Goal: Information Seeking & Learning: Learn about a topic

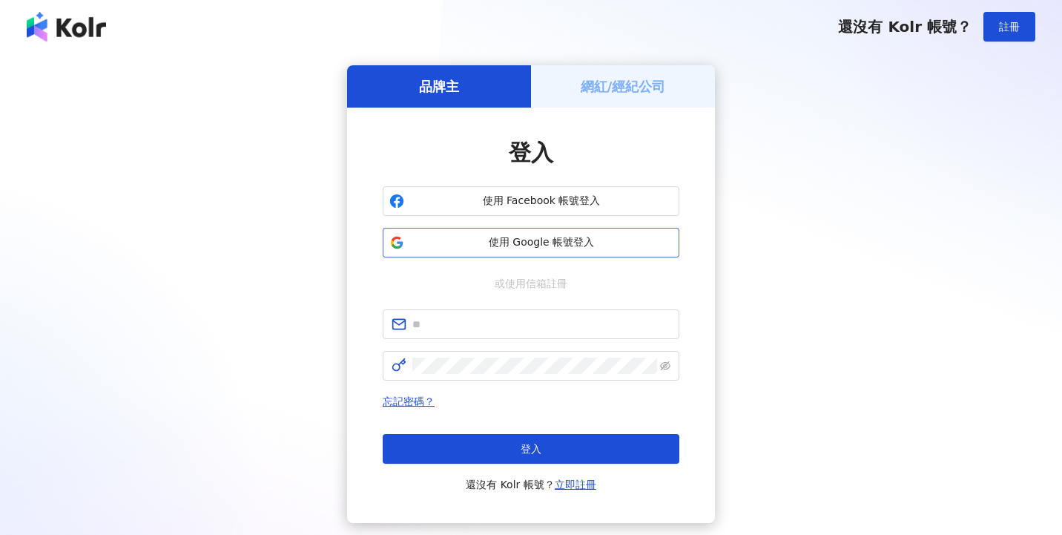
click at [539, 238] on span "使用 Google 帳號登入" at bounding box center [541, 242] width 263 height 15
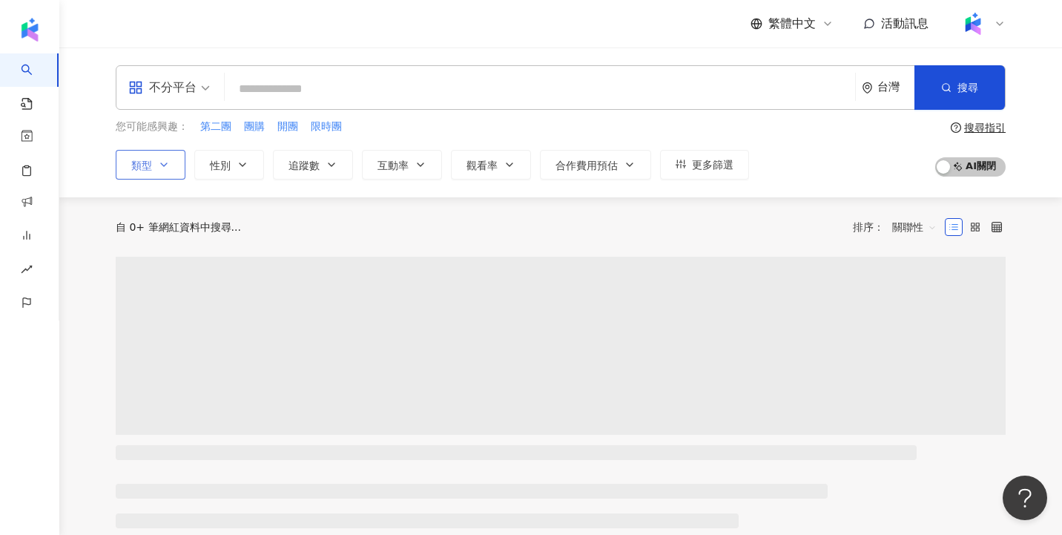
click at [162, 151] on button "類型" at bounding box center [151, 165] width 70 height 30
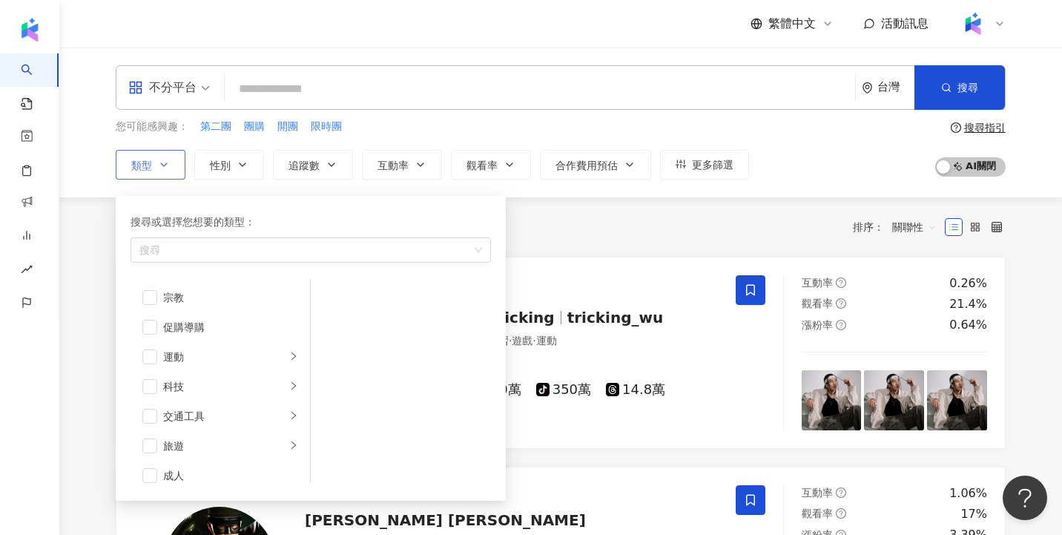
scroll to position [514, 0]
click at [637, 241] on div "共 10,000+ 筆 排序： 關聯性" at bounding box center [561, 226] width 890 height 59
